Goal: Information Seeking & Learning: Learn about a topic

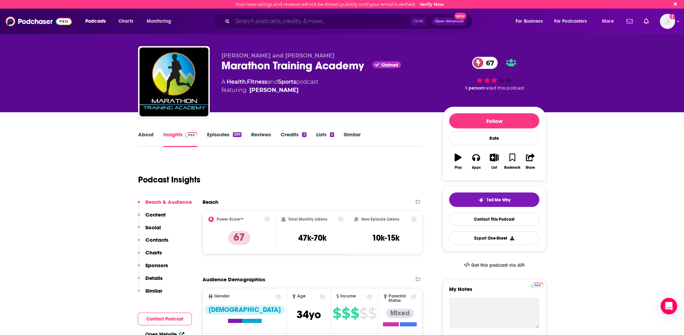
click at [250, 21] on input "Search podcasts, credits, & more..." at bounding box center [321, 21] width 178 height 11
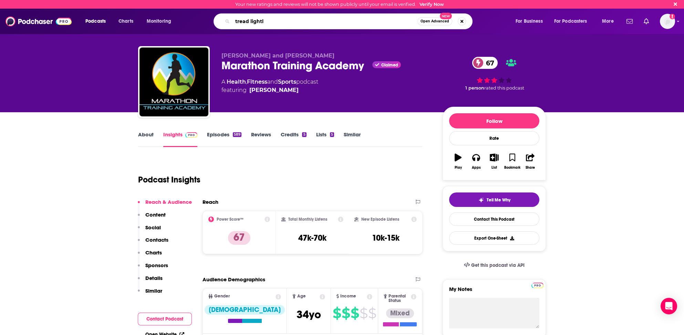
type input "tread lightly"
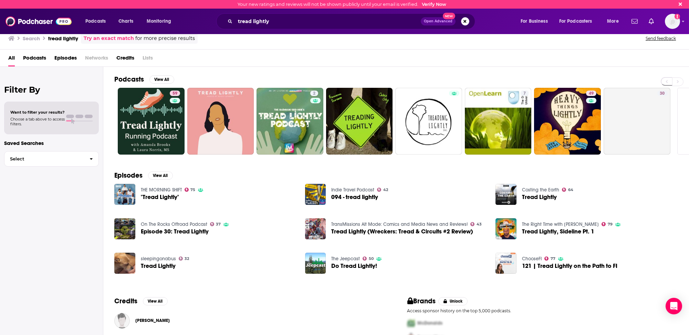
click at [128, 77] on h2 "Podcasts" at bounding box center [129, 79] width 30 height 9
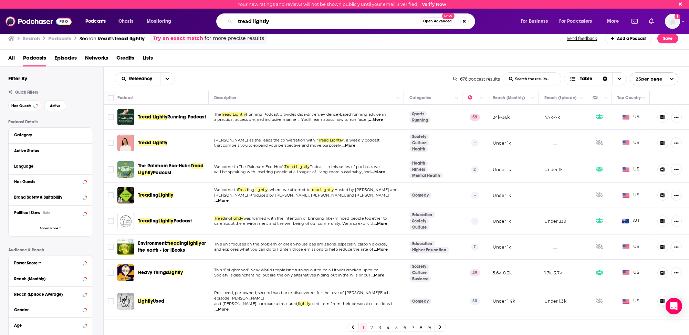
click at [254, 22] on input "tread lightly" at bounding box center [327, 21] width 185 height 11
type input "Marathon Running Podcast"
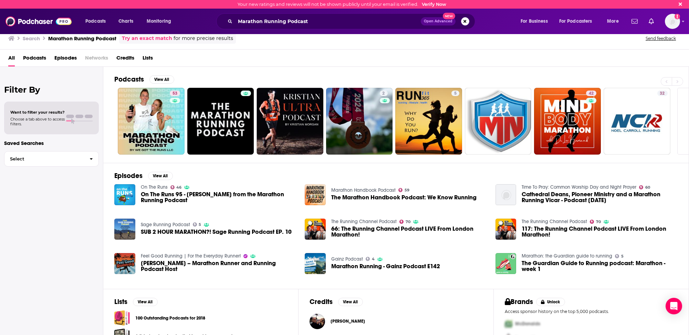
click at [131, 76] on h2 "Podcasts" at bounding box center [129, 79] width 30 height 9
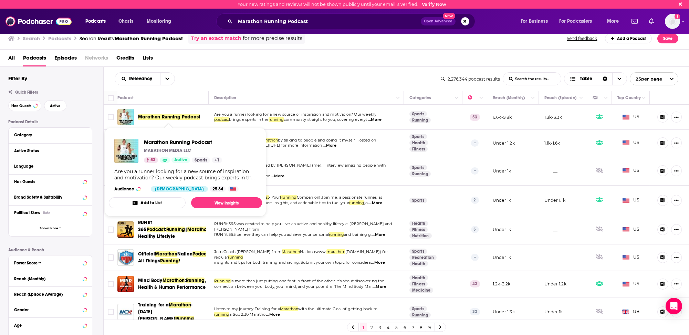
click at [169, 118] on span "Marathon Running Podcast" at bounding box center [169, 117] width 62 height 6
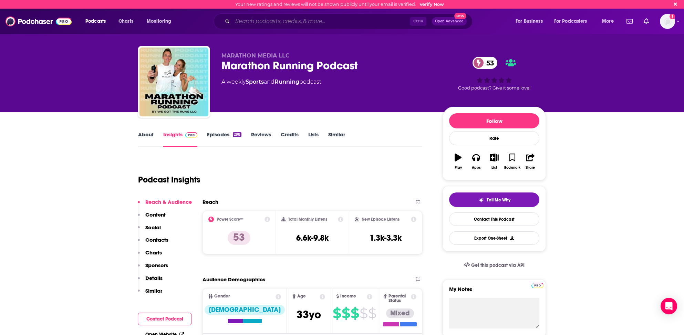
click at [299, 19] on input "Search podcasts, credits, & more..." at bounding box center [321, 21] width 178 height 11
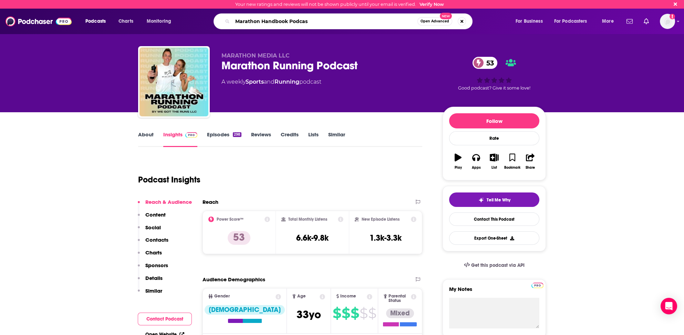
type input "Marathon Handbook Podcast"
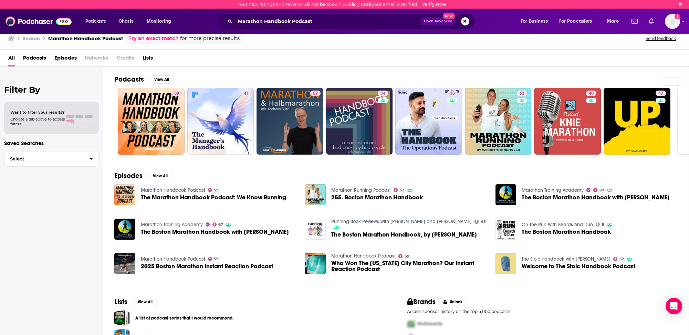
click at [130, 77] on h2 "Podcasts" at bounding box center [129, 79] width 30 height 9
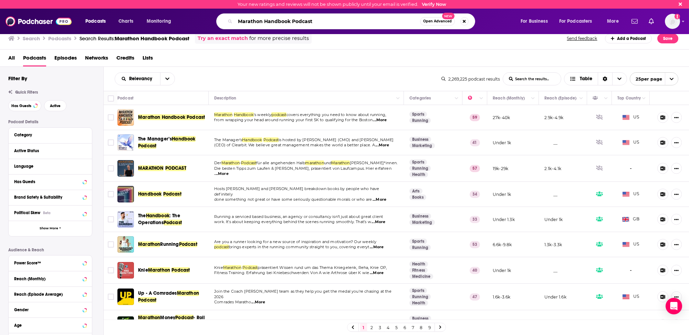
click at [274, 22] on input "Marathon Handbook Podcast" at bounding box center [327, 21] width 185 height 11
type input "T"
type input "Marathon Training Academy"
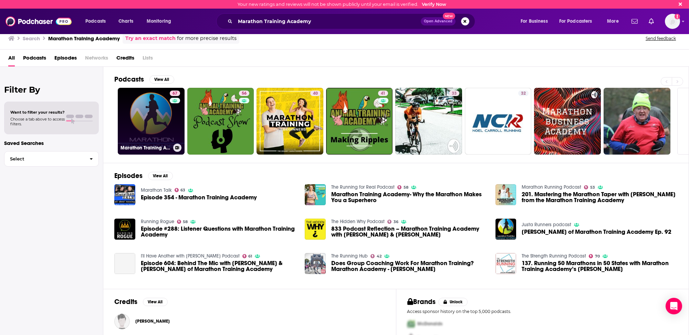
click at [145, 135] on link "67 Marathon Training Academy" at bounding box center [151, 121] width 67 height 67
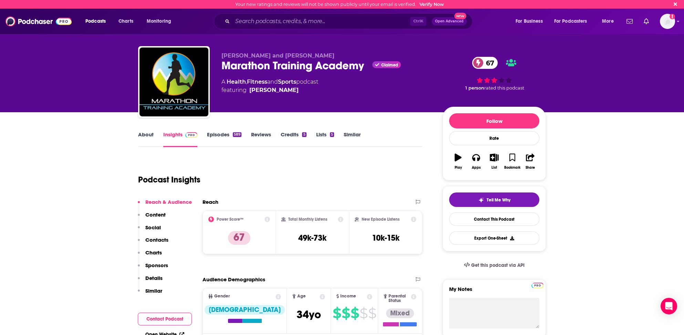
click at [160, 239] on p "Contacts" at bounding box center [156, 240] width 23 height 7
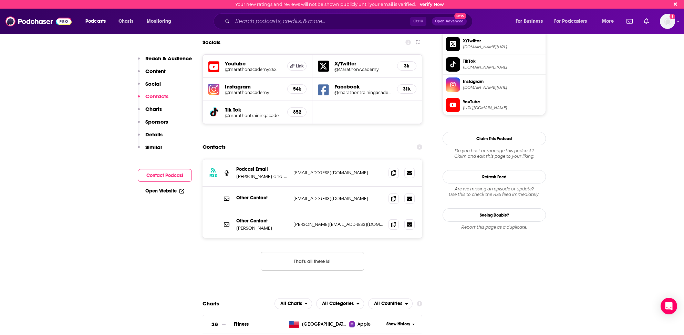
scroll to position [612, 0]
click at [393, 169] on icon at bounding box center [393, 172] width 5 height 6
click at [391, 221] on icon at bounding box center [393, 224] width 5 height 6
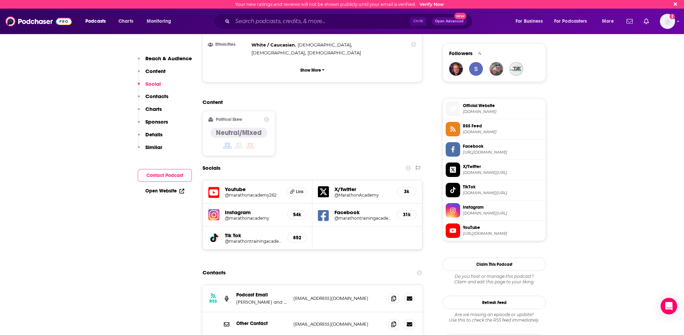
scroll to position [475, 0]
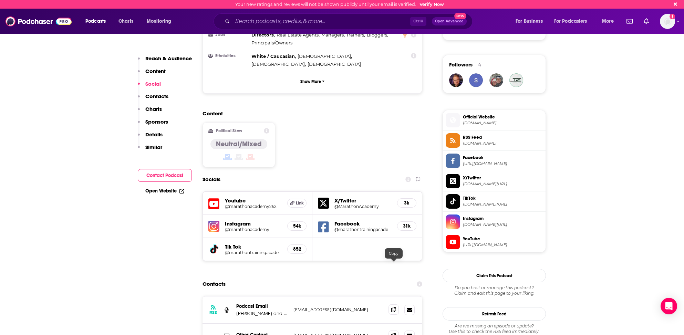
click at [392, 307] on icon at bounding box center [393, 310] width 5 height 6
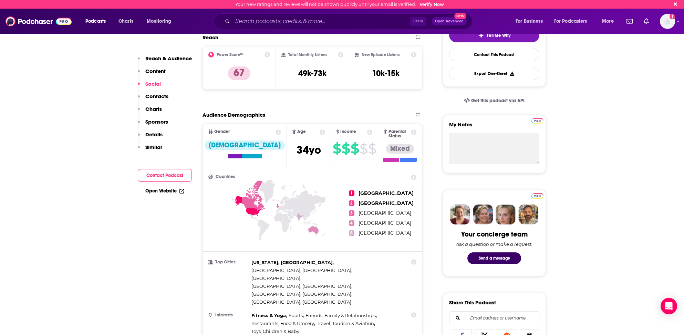
scroll to position [0, 0]
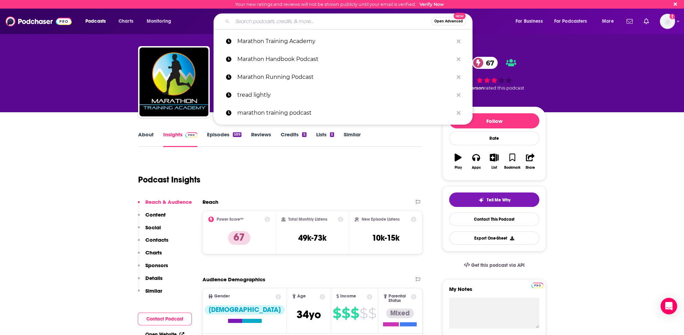
click at [257, 22] on input "Search podcasts, credits, & more..." at bounding box center [331, 21] width 199 height 11
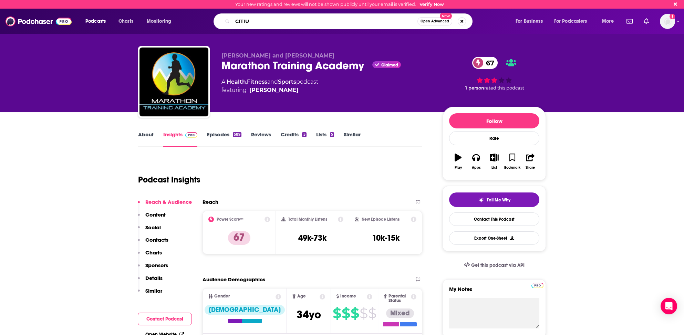
type input "CITIUS"
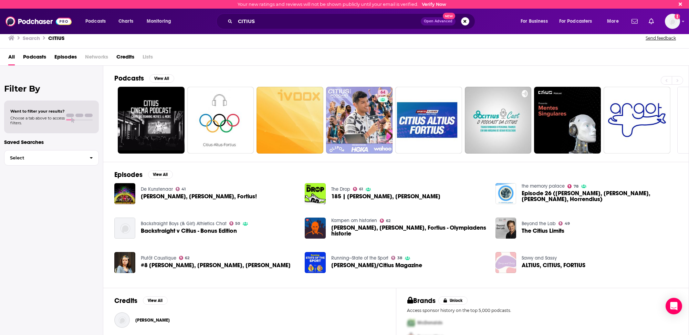
click at [129, 78] on h2 "Podcasts" at bounding box center [129, 78] width 30 height 9
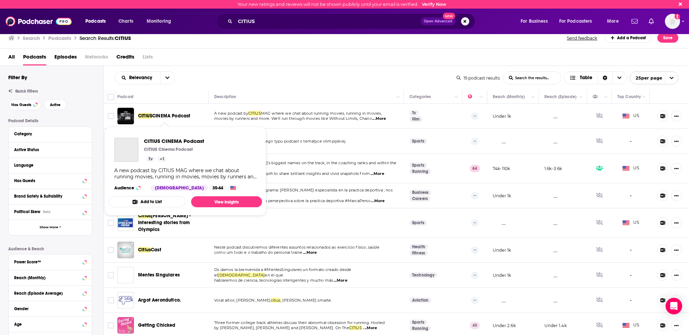
click at [140, 114] on span "CITIUS" at bounding box center [145, 116] width 14 height 6
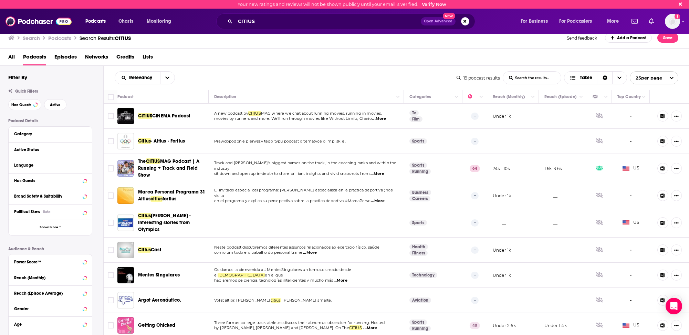
click at [144, 163] on span "The" at bounding box center [142, 161] width 8 height 6
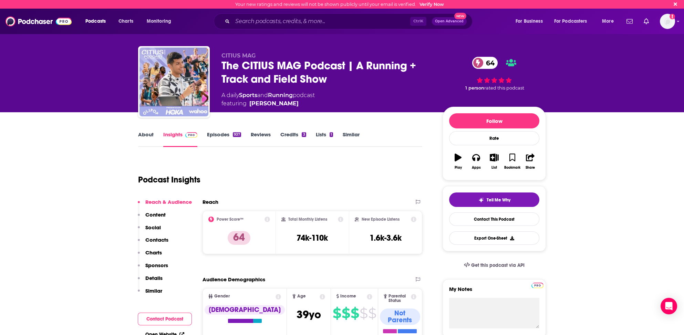
click at [145, 135] on link "About" at bounding box center [145, 139] width 15 height 16
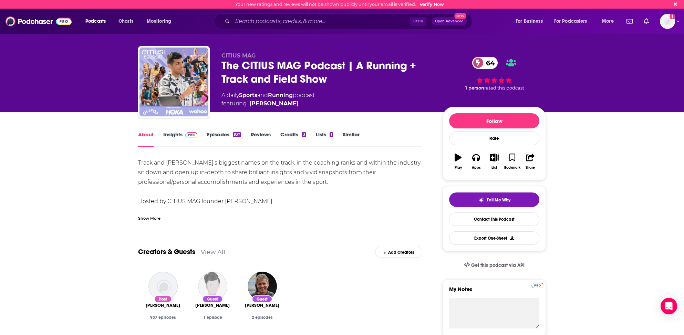
drag, startPoint x: 199, startPoint y: 203, endPoint x: 185, endPoint y: 170, distance: 36.1
click at [185, 170] on div "Track and [PERSON_NAME]'s biggest names on the track, in the coaching ranks and…" at bounding box center [280, 220] width 284 height 125
drag, startPoint x: 394, startPoint y: 154, endPoint x: 393, endPoint y: 166, distance: 12.1
